Goal: Task Accomplishment & Management: Manage account settings

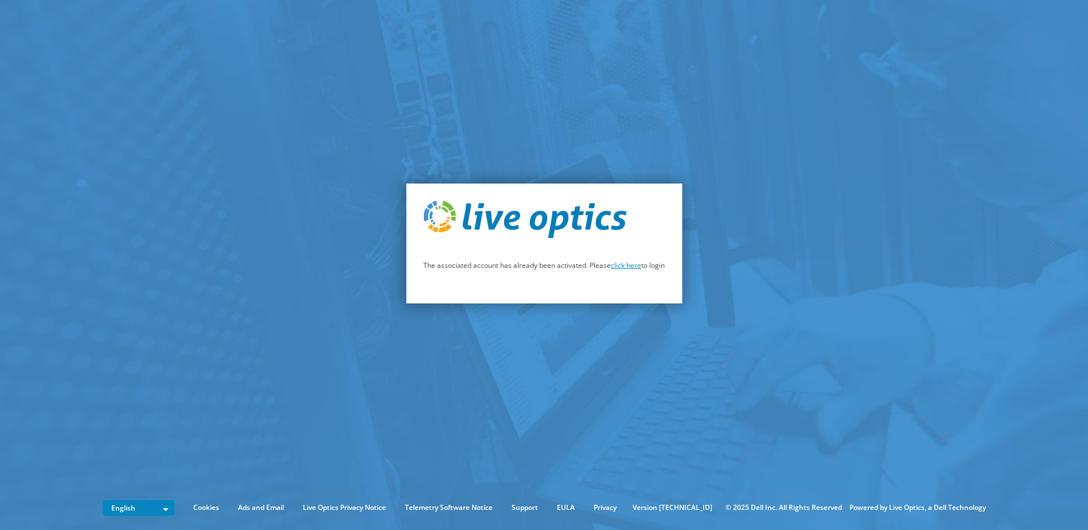
click at [629, 267] on link "click here" at bounding box center [626, 265] width 30 height 10
click at [627, 271] on p "The associated account has already been activated. Please click here to login" at bounding box center [543, 265] width 241 height 13
click at [627, 265] on link "click here" at bounding box center [626, 265] width 30 height 10
click at [628, 268] on link "click here" at bounding box center [626, 265] width 30 height 10
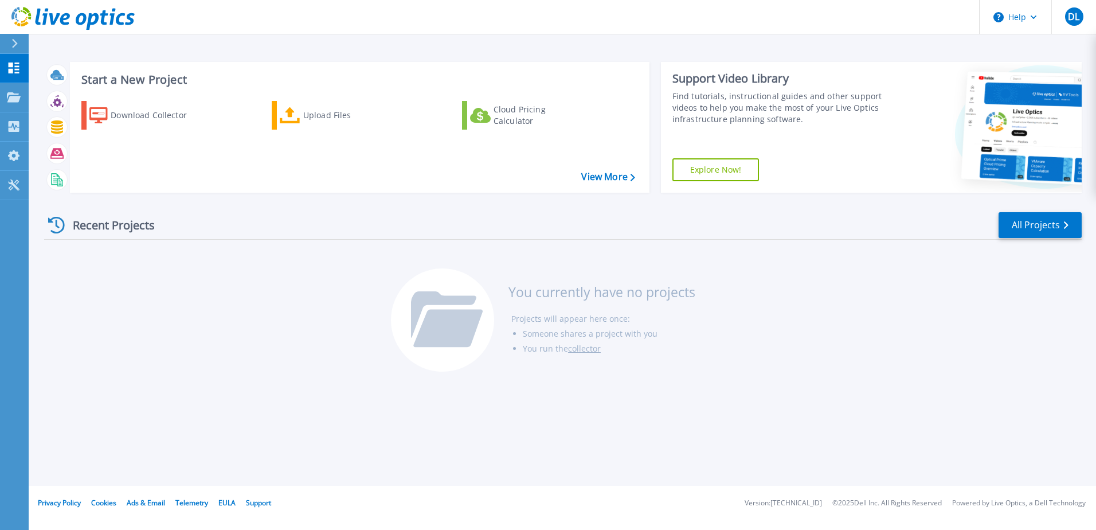
click at [447, 346] on icon at bounding box center [447, 329] width 69 height 38
click at [415, 303] on icon at bounding box center [443, 314] width 65 height 46
click at [588, 334] on li "Someone shares a project with you" at bounding box center [609, 333] width 173 height 15
click at [1057, 216] on link "All Projects" at bounding box center [1040, 225] width 83 height 26
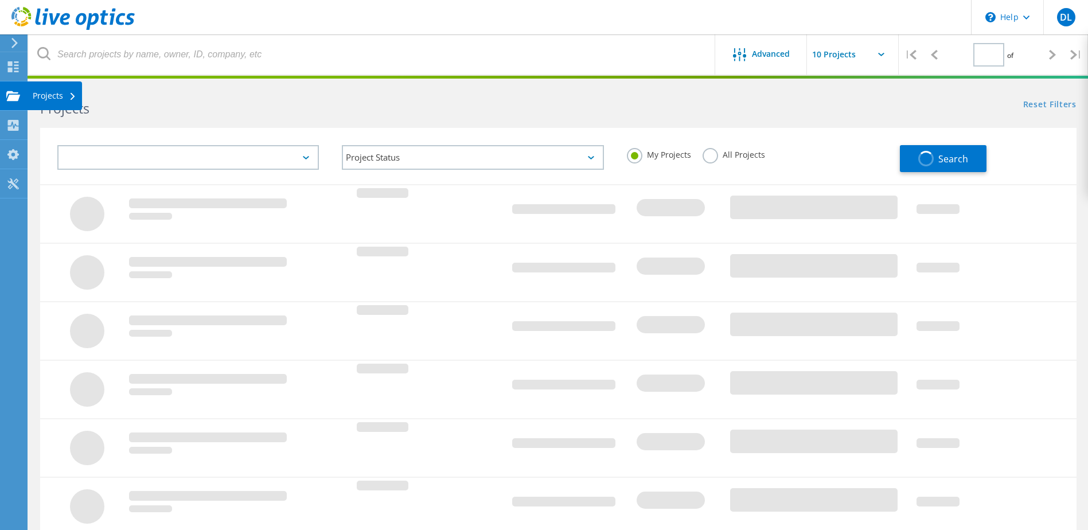
type input "1"
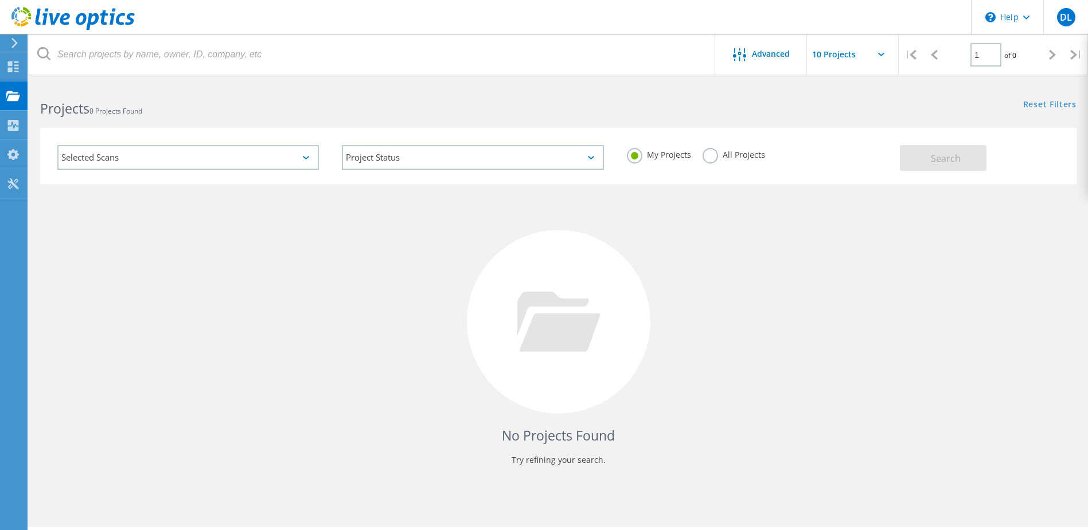
click at [420, 319] on div "No Projects Found Try refining your search." at bounding box center [558, 332] width 1036 height 296
